Goal: Task Accomplishment & Management: Use online tool/utility

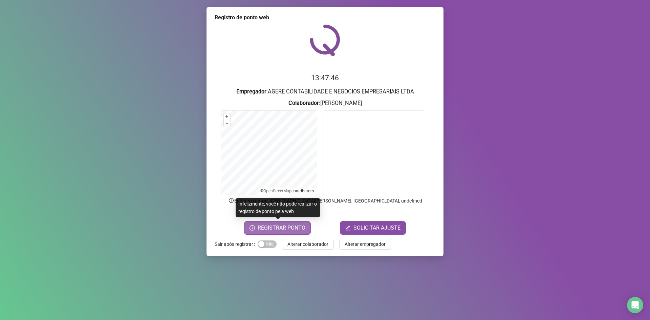
click at [295, 228] on span "REGISTRAR PONTO" at bounding box center [282, 228] width 48 height 8
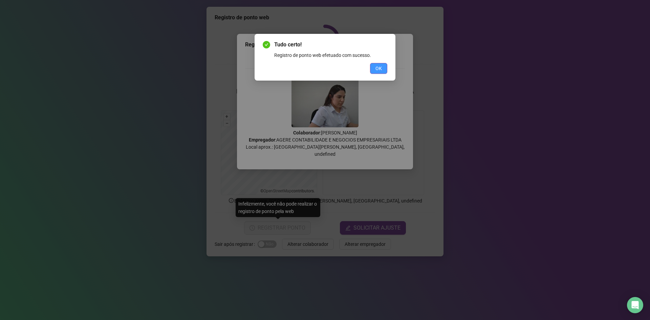
click at [379, 64] on button "OK" at bounding box center [378, 68] width 17 height 11
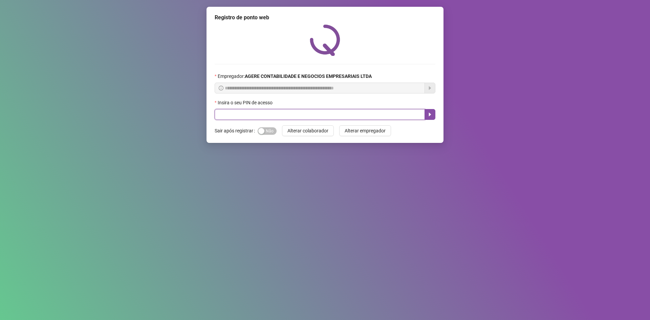
click at [282, 116] on input "text" at bounding box center [320, 114] width 210 height 11
type input "*****"
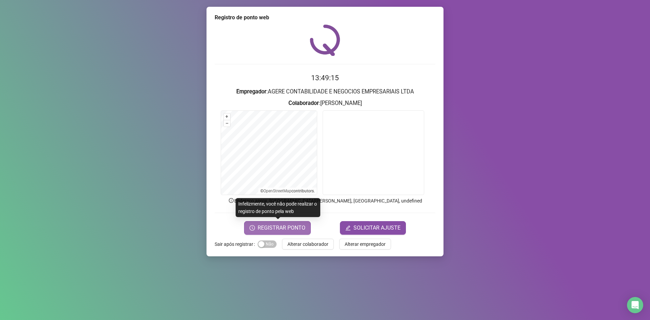
click at [286, 226] on span "REGISTRAR PONTO" at bounding box center [282, 228] width 48 height 8
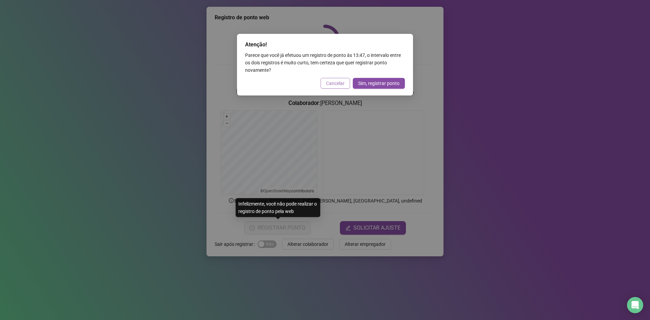
click at [336, 85] on span "Cancelar" at bounding box center [335, 83] width 19 height 7
